Goal: Transaction & Acquisition: Download file/media

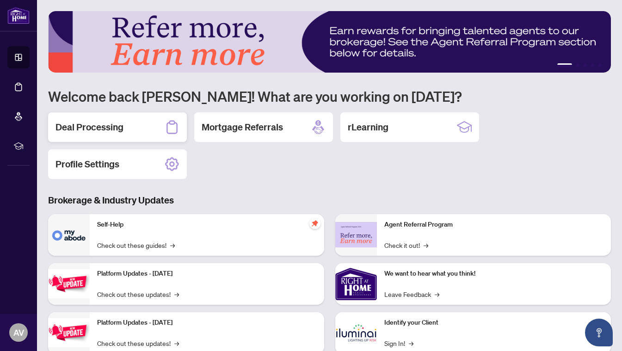
click at [127, 133] on div "Deal Processing" at bounding box center [117, 127] width 139 height 30
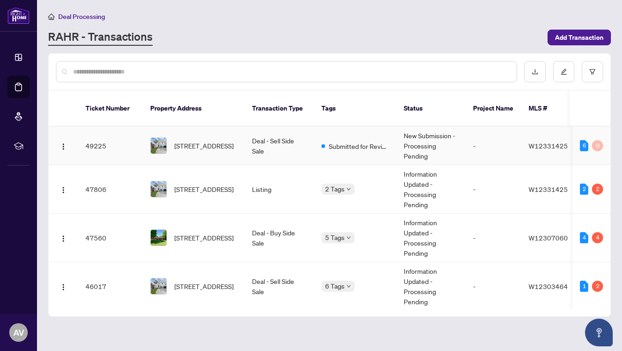
click at [208, 143] on span "[STREET_ADDRESS]" at bounding box center [203, 146] width 59 height 10
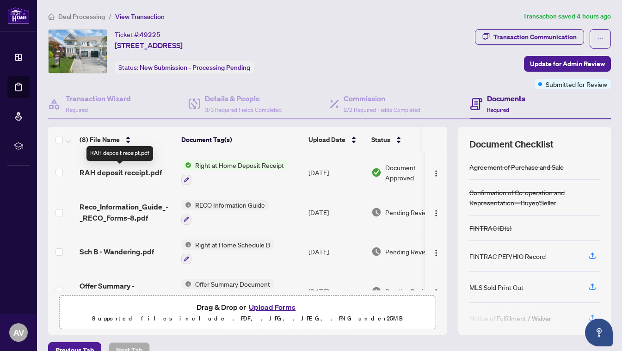
click at [124, 170] on span "RAH deposit receipt.pdf" at bounding box center [121, 172] width 82 height 11
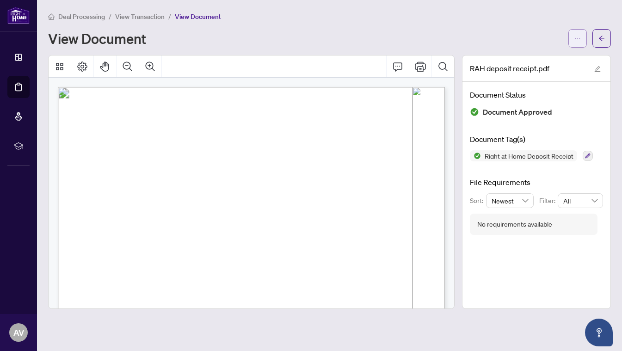
click at [577, 34] on span "button" at bounding box center [578, 38] width 6 height 15
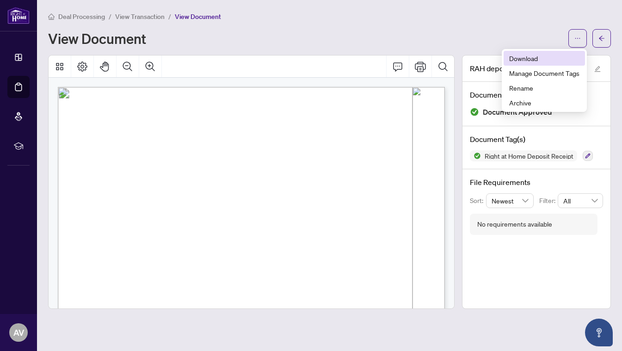
click at [525, 58] on span "Download" at bounding box center [544, 58] width 70 height 10
